Goal: Navigation & Orientation: Find specific page/section

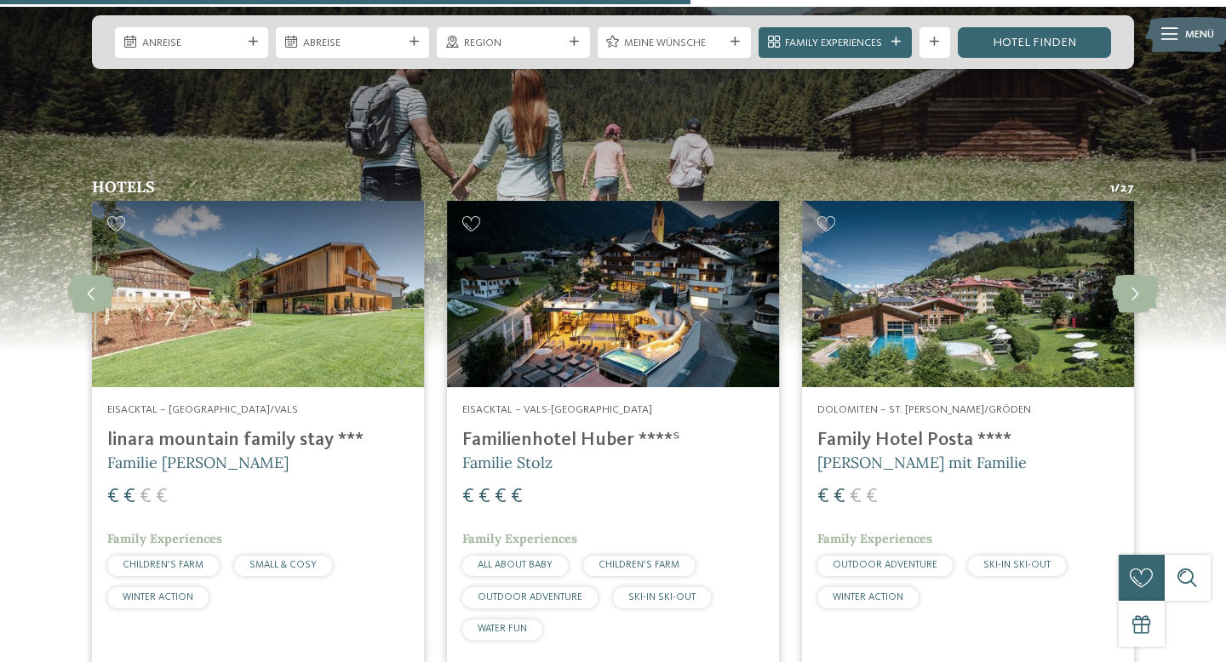
scroll to position [3966, 0]
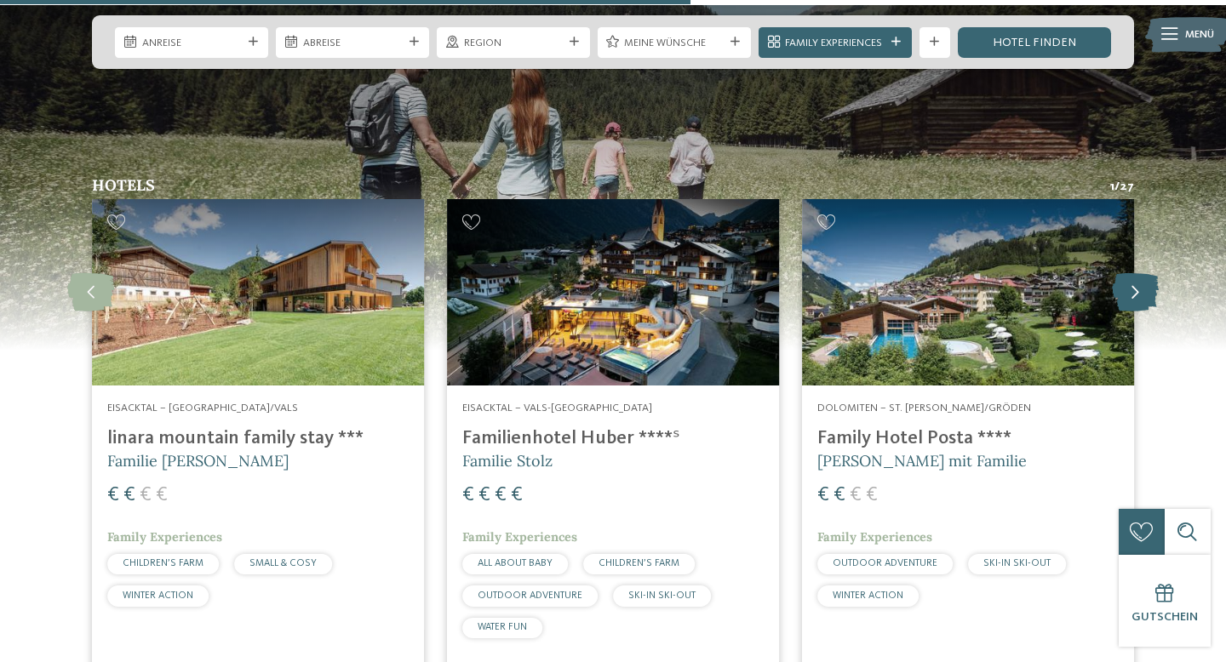
click at [1133, 273] on icon at bounding box center [1135, 292] width 47 height 38
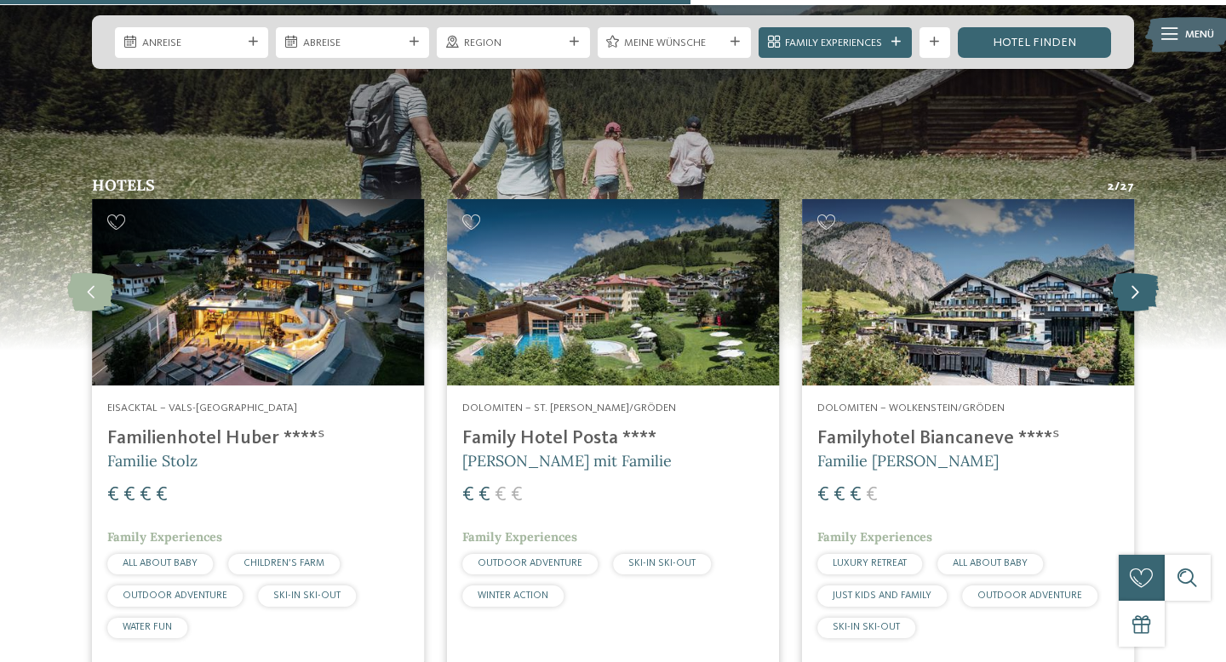
click at [1133, 273] on icon at bounding box center [1135, 292] width 47 height 38
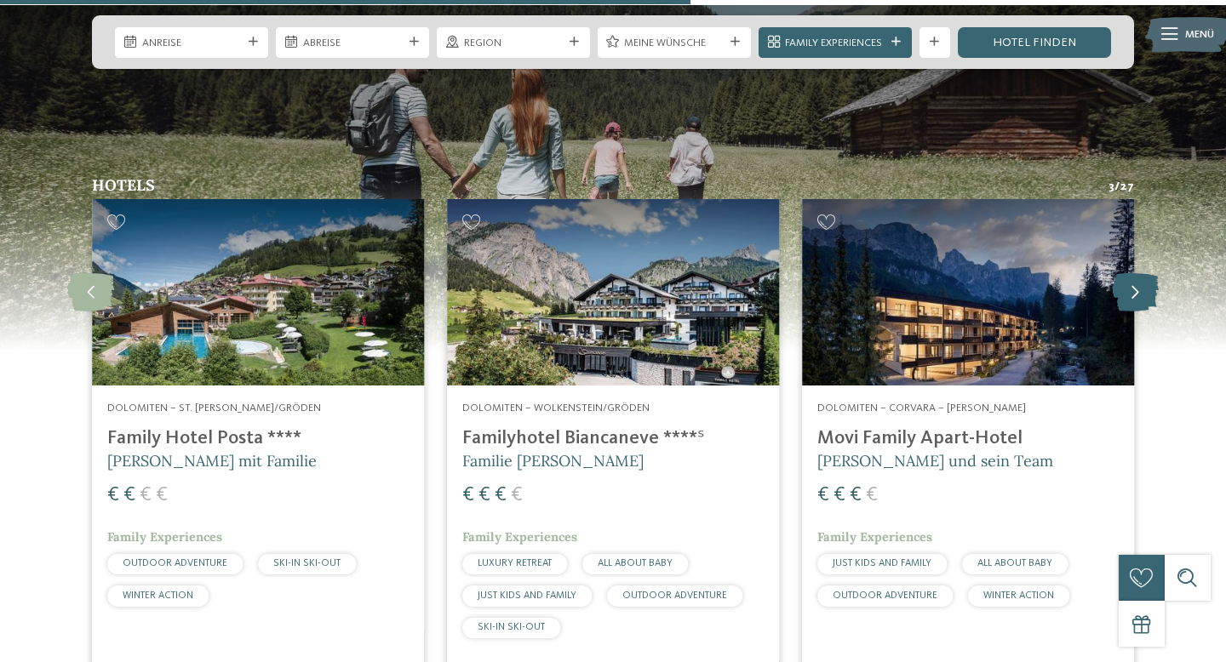
click at [1133, 273] on icon at bounding box center [1135, 292] width 47 height 38
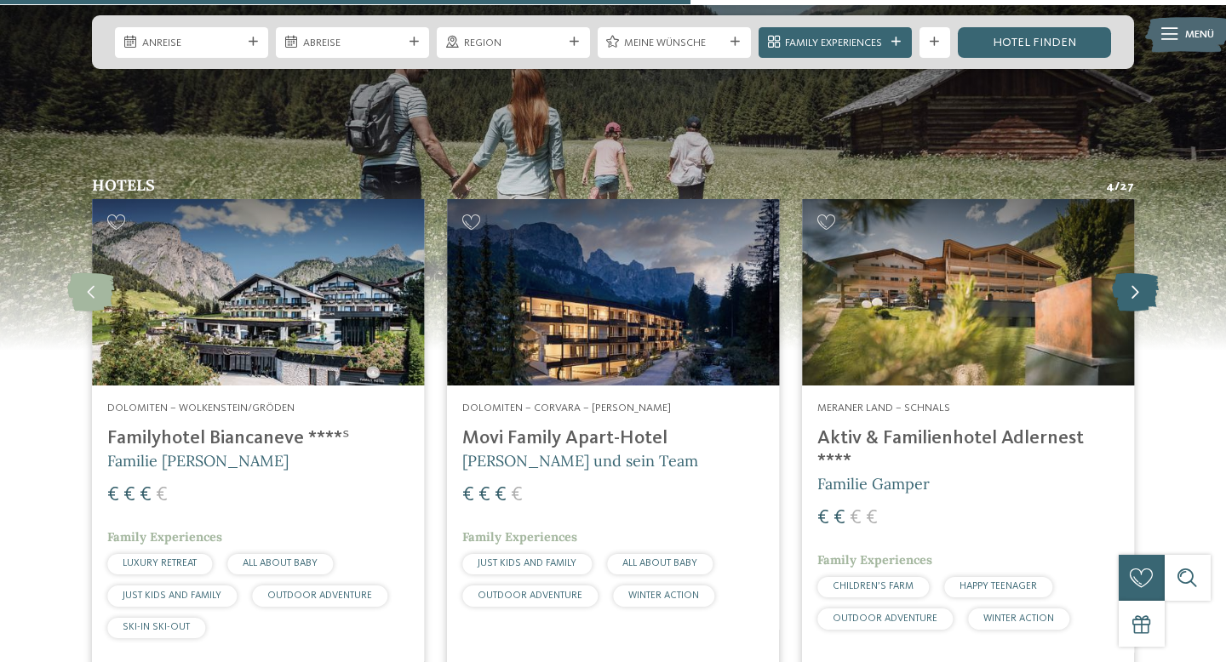
click at [1133, 273] on icon at bounding box center [1135, 292] width 47 height 38
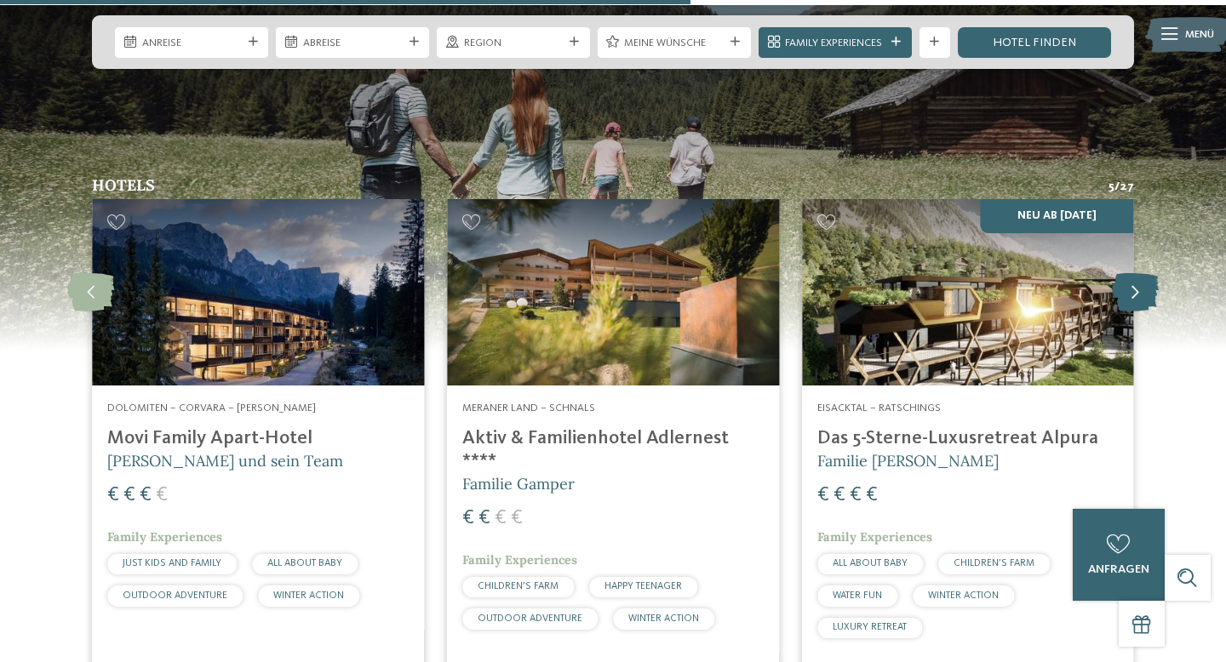
click at [1133, 273] on icon at bounding box center [1135, 292] width 47 height 38
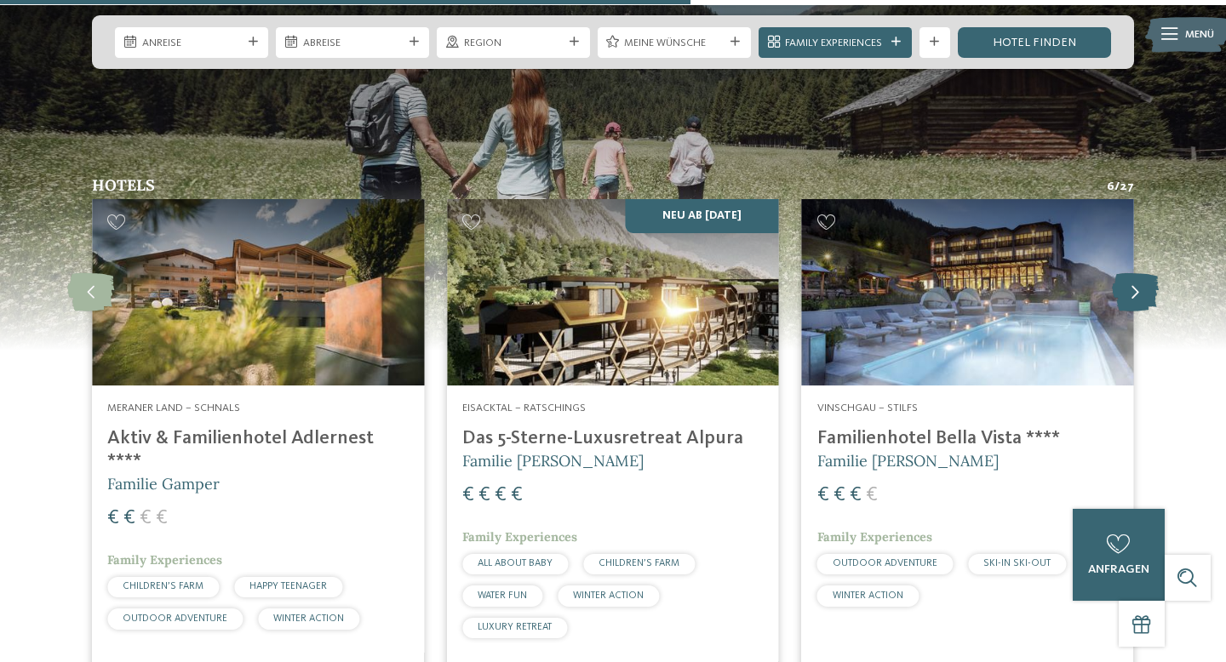
click at [1133, 273] on icon at bounding box center [1135, 292] width 47 height 38
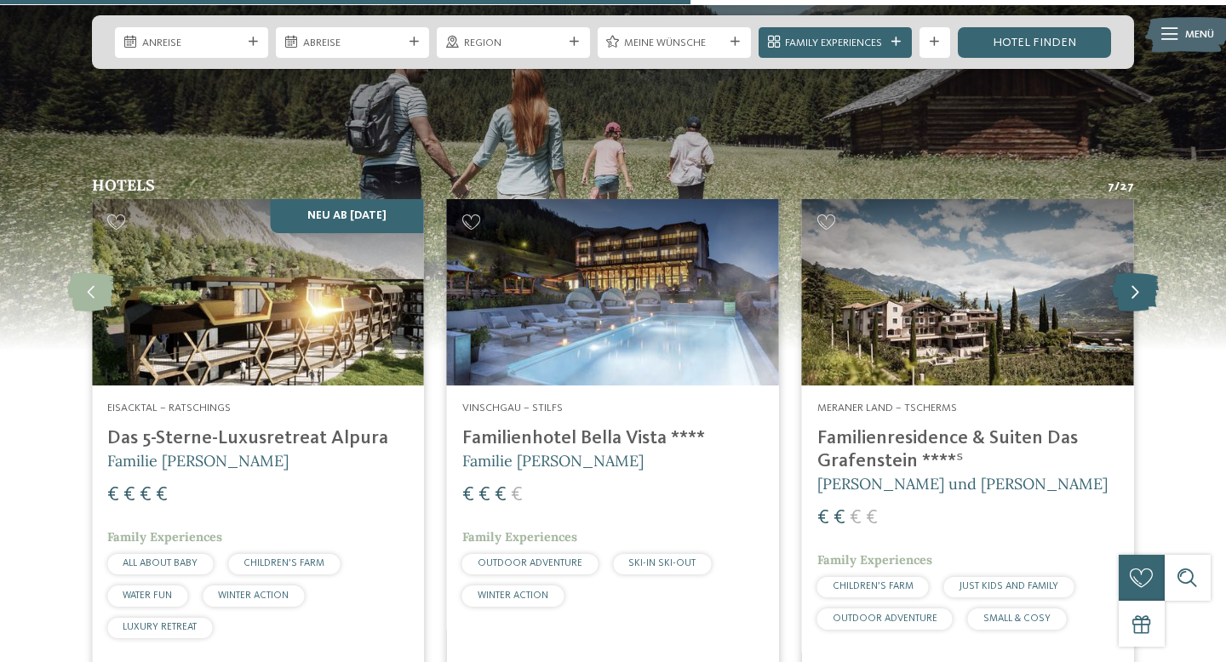
click at [1133, 273] on icon at bounding box center [1135, 292] width 47 height 38
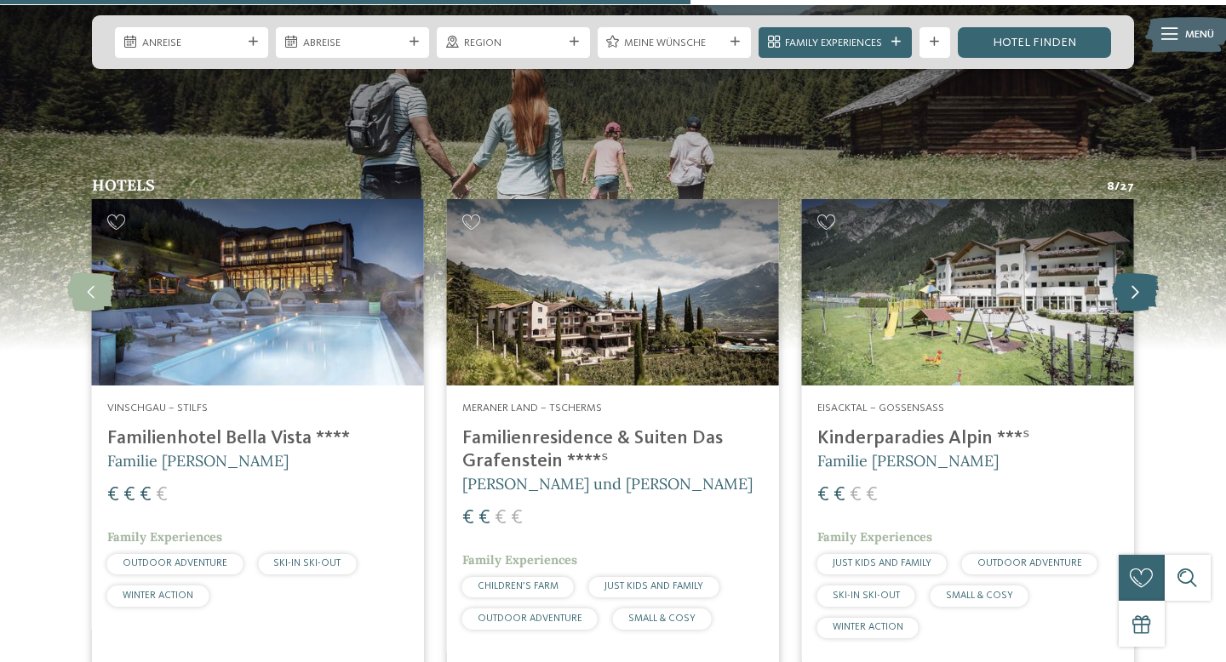
click at [1133, 273] on icon at bounding box center [1135, 292] width 47 height 38
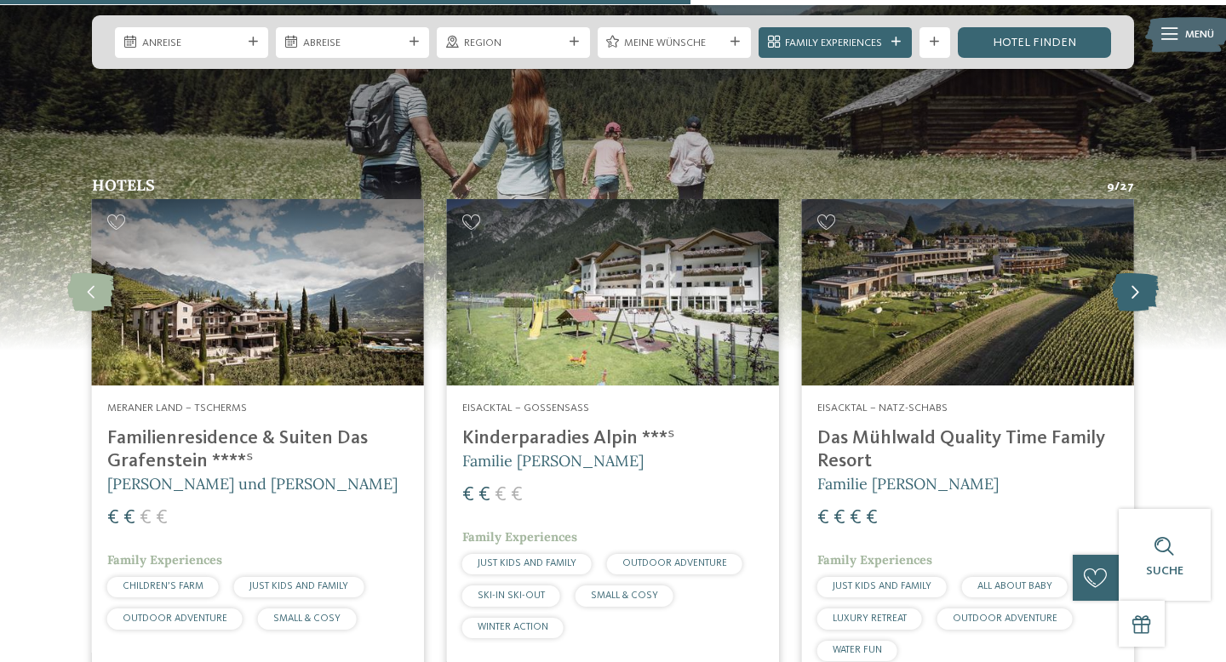
click at [1133, 273] on icon at bounding box center [1135, 292] width 47 height 38
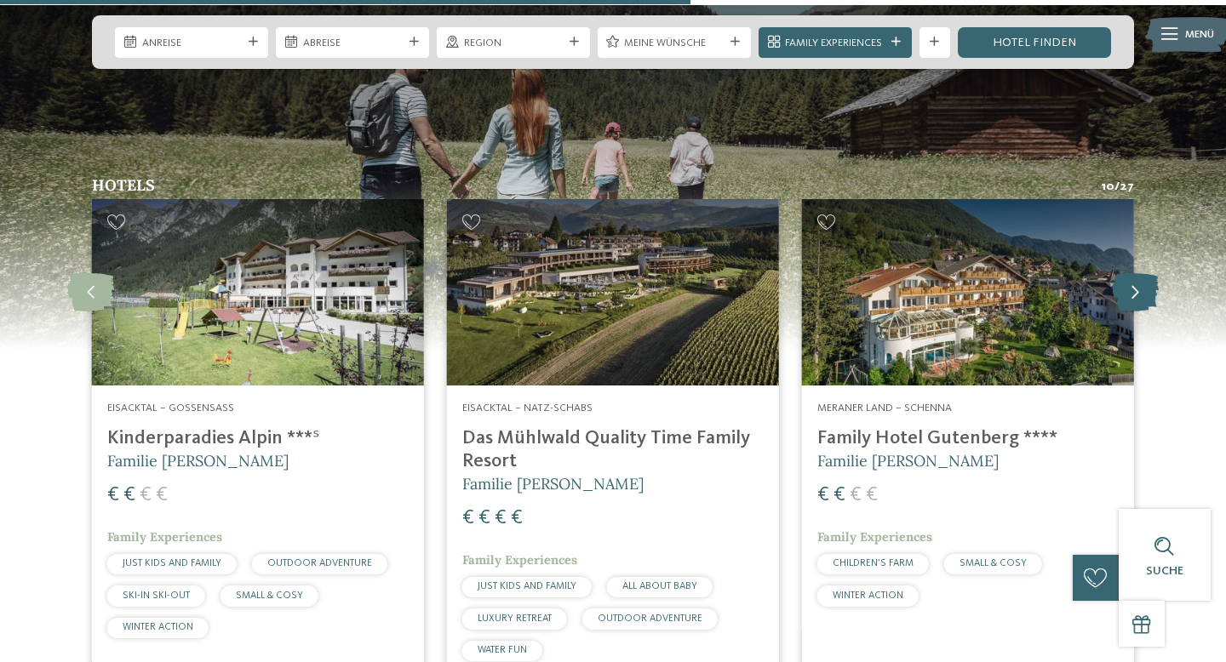
click at [1133, 273] on icon at bounding box center [1135, 292] width 47 height 38
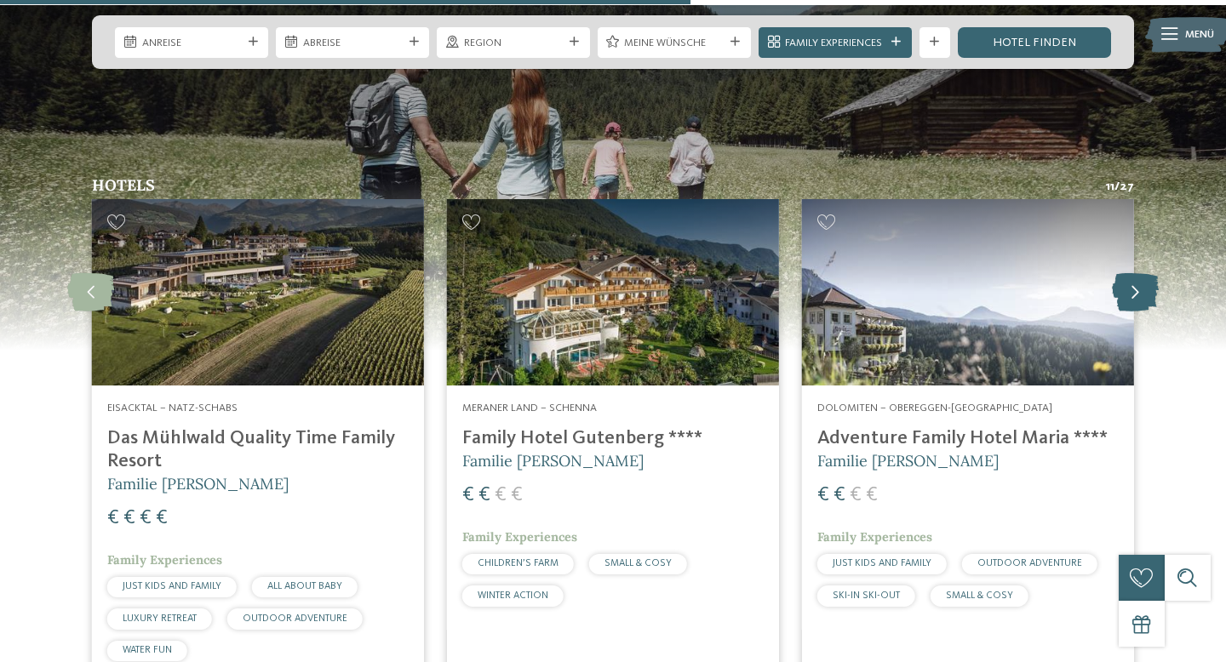
click at [1133, 273] on icon at bounding box center [1135, 292] width 47 height 38
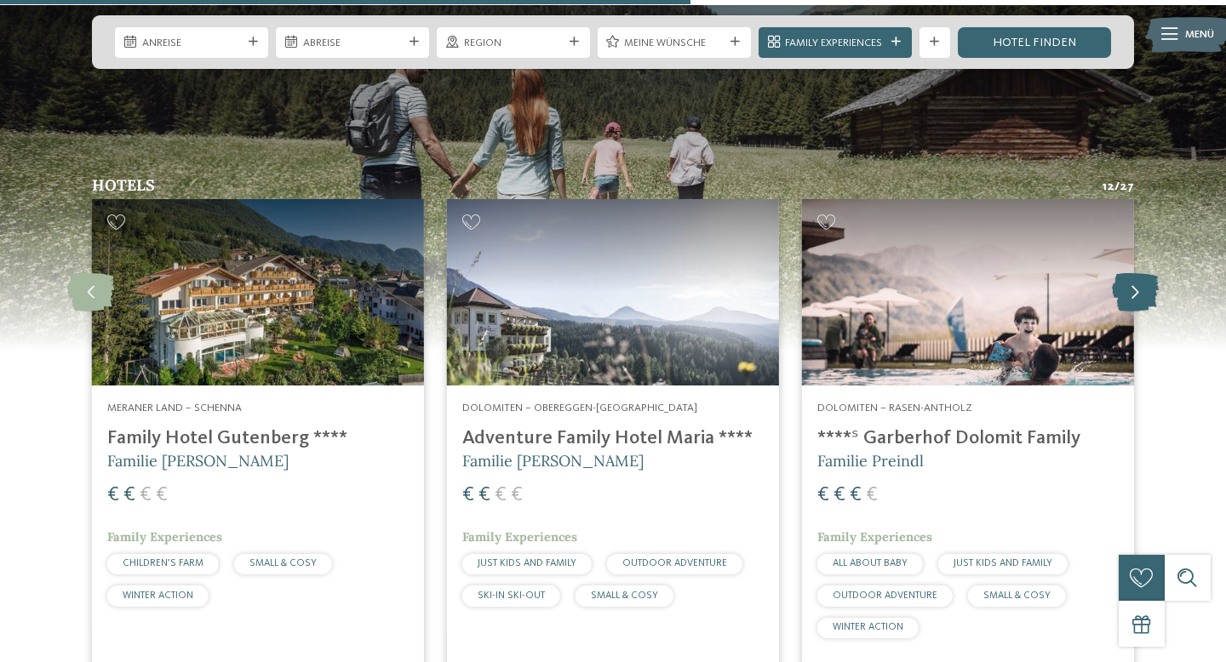
click at [1133, 273] on icon at bounding box center [1135, 292] width 47 height 38
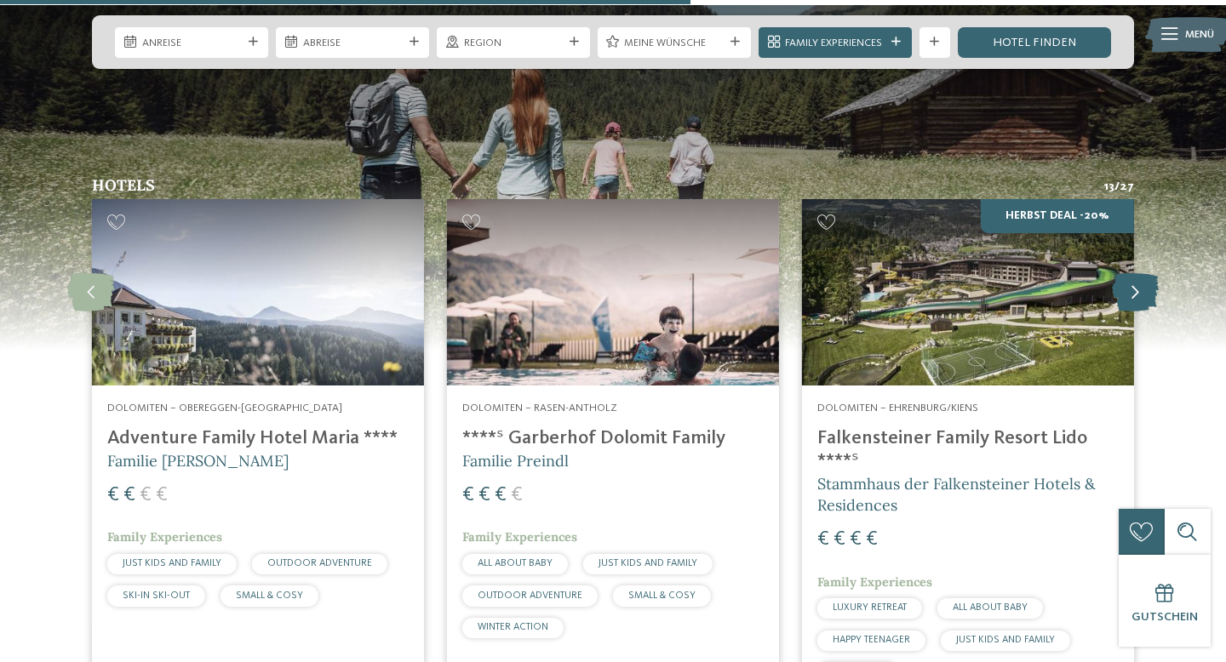
click at [1133, 273] on icon at bounding box center [1135, 292] width 47 height 38
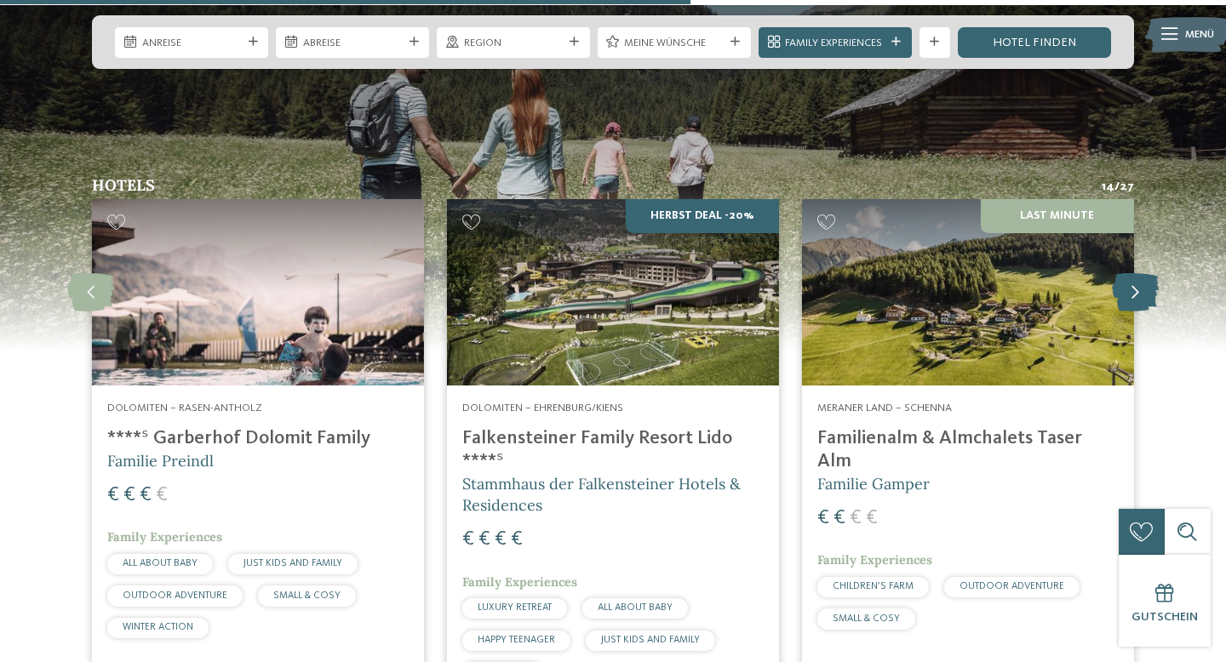
click at [1133, 273] on icon at bounding box center [1135, 292] width 47 height 38
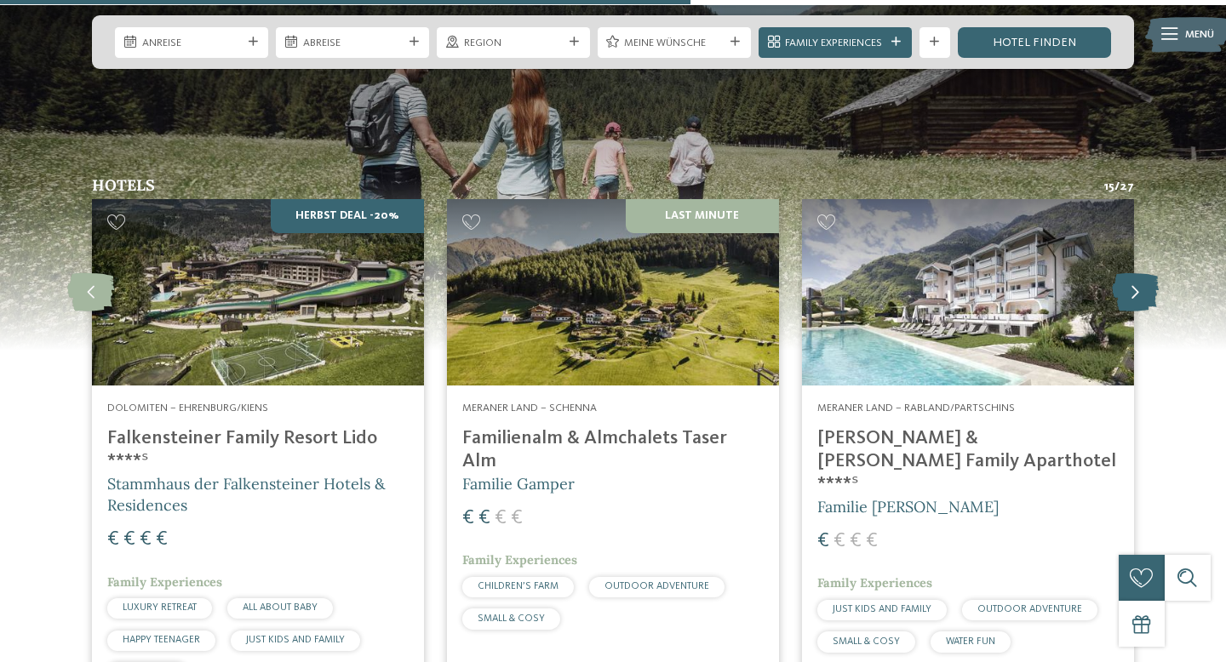
click at [1133, 273] on icon at bounding box center [1135, 292] width 47 height 38
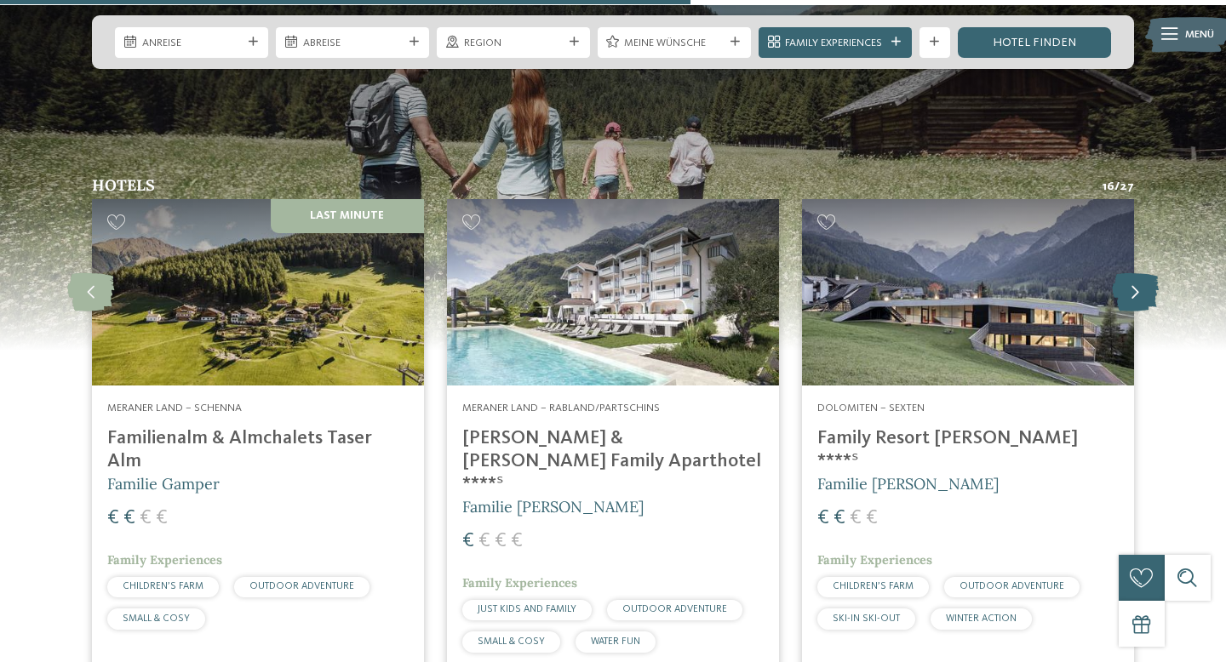
click at [1133, 273] on icon at bounding box center [1135, 292] width 47 height 38
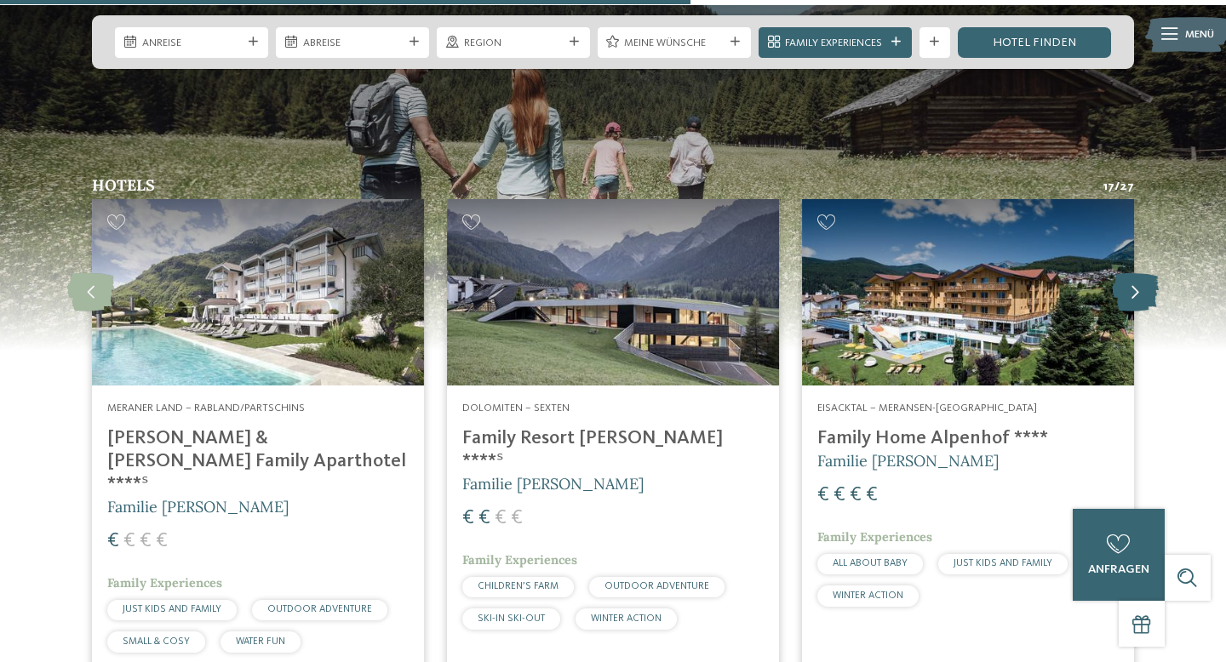
click at [1133, 273] on icon at bounding box center [1135, 292] width 47 height 38
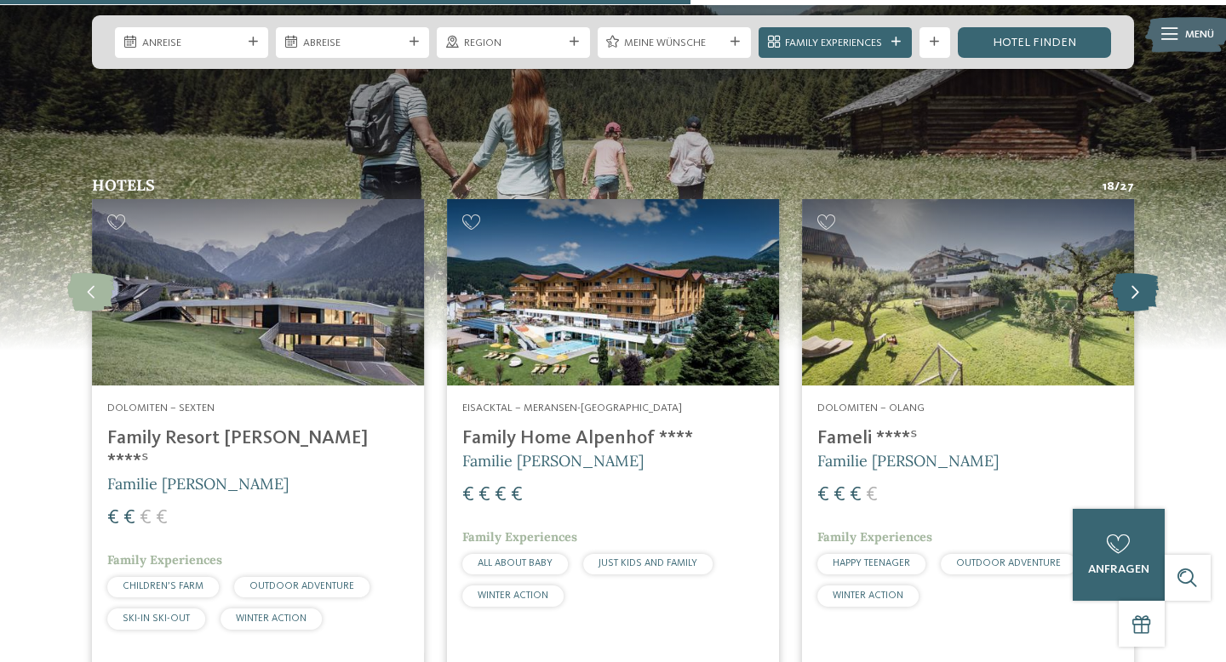
click at [1133, 273] on icon at bounding box center [1135, 292] width 47 height 38
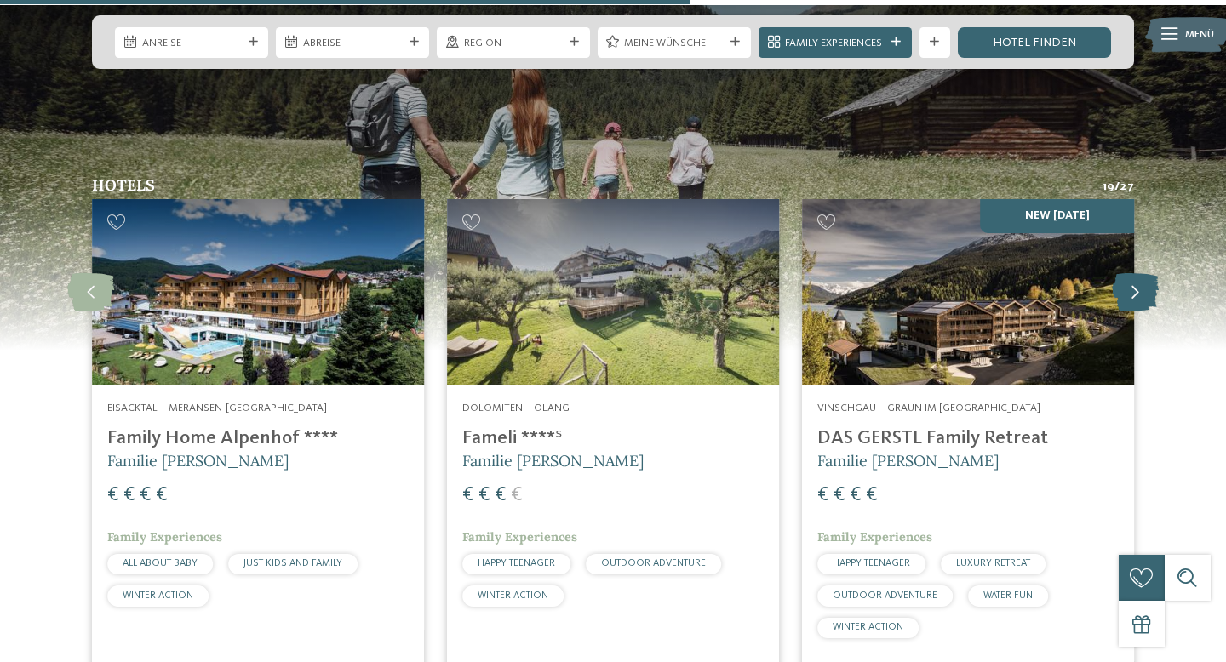
click at [1133, 273] on icon at bounding box center [1135, 292] width 47 height 38
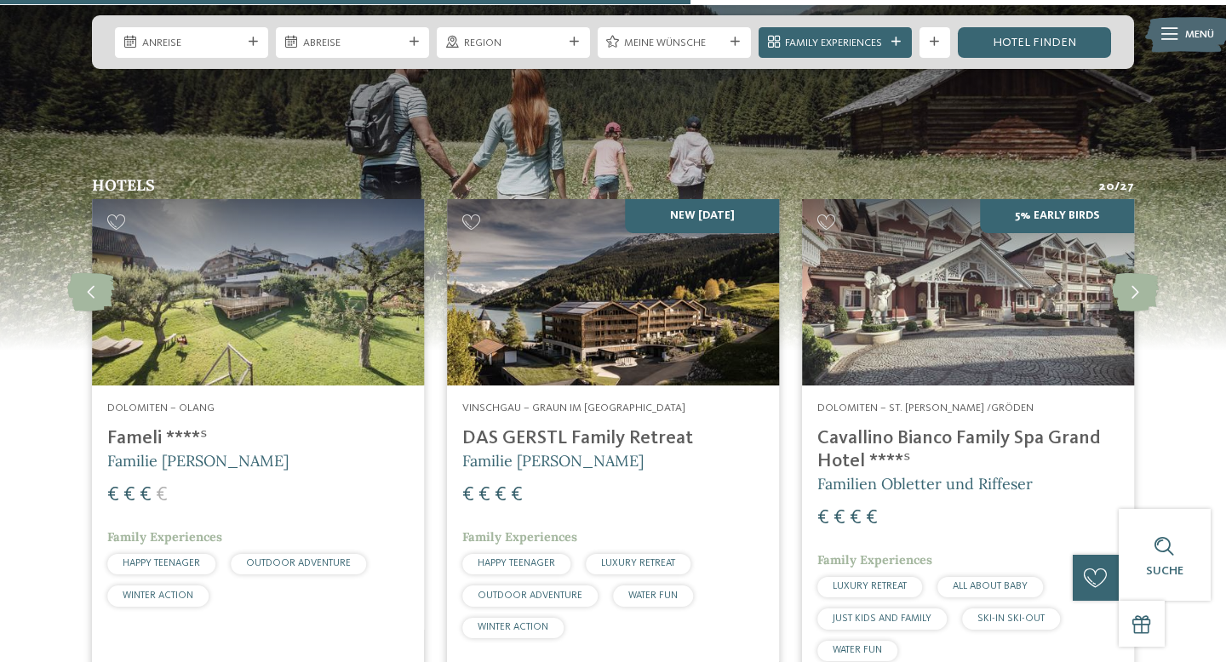
click at [590, 386] on div "Vinschgau – Graun im Vinschgau am Reschensee DAS GERSTL Family Retreat Familie …" at bounding box center [613, 524] width 332 height 276
